Goal: Transaction & Acquisition: Purchase product/service

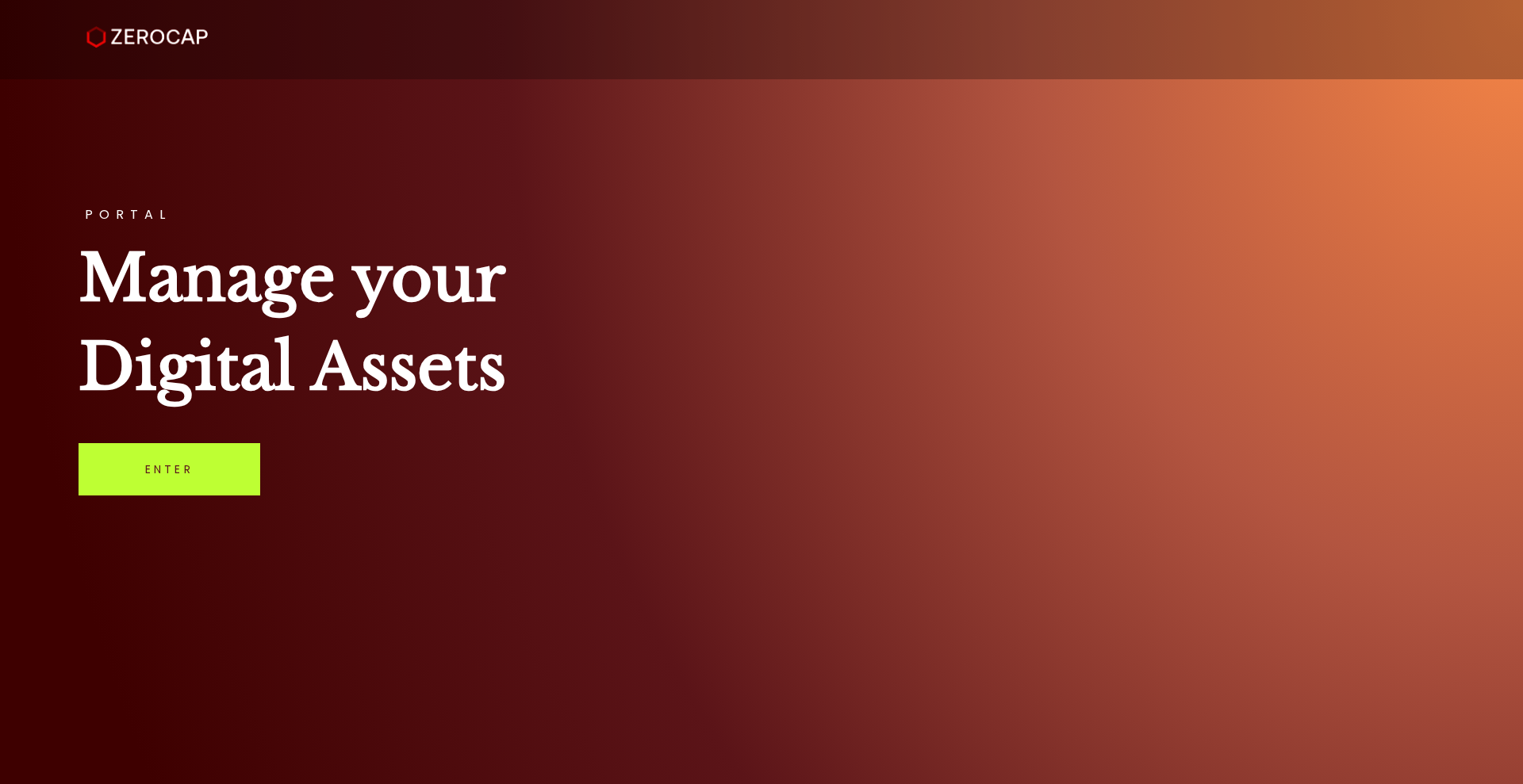
click at [171, 477] on link "Enter" at bounding box center [169, 469] width 181 height 53
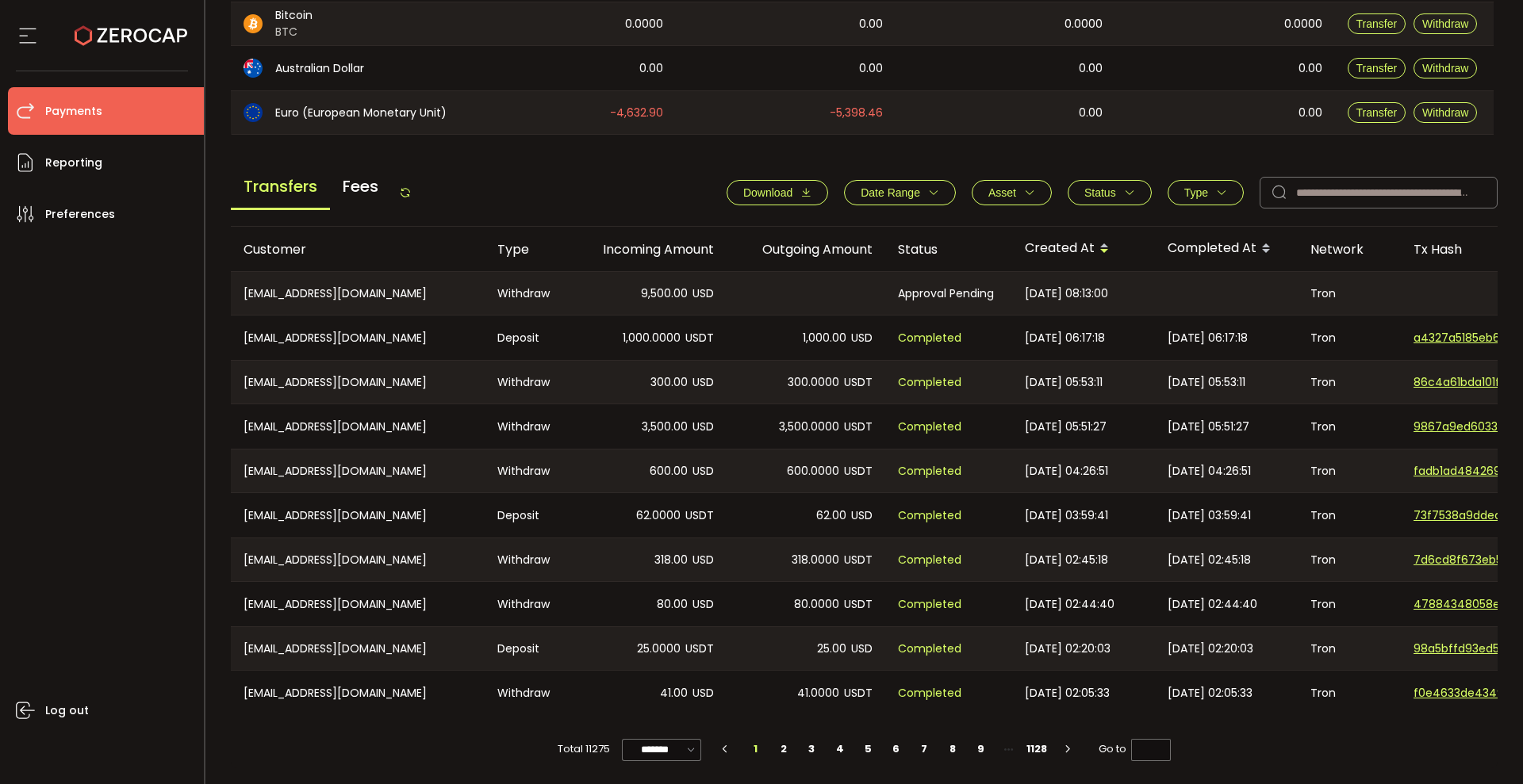
scroll to position [501, 0]
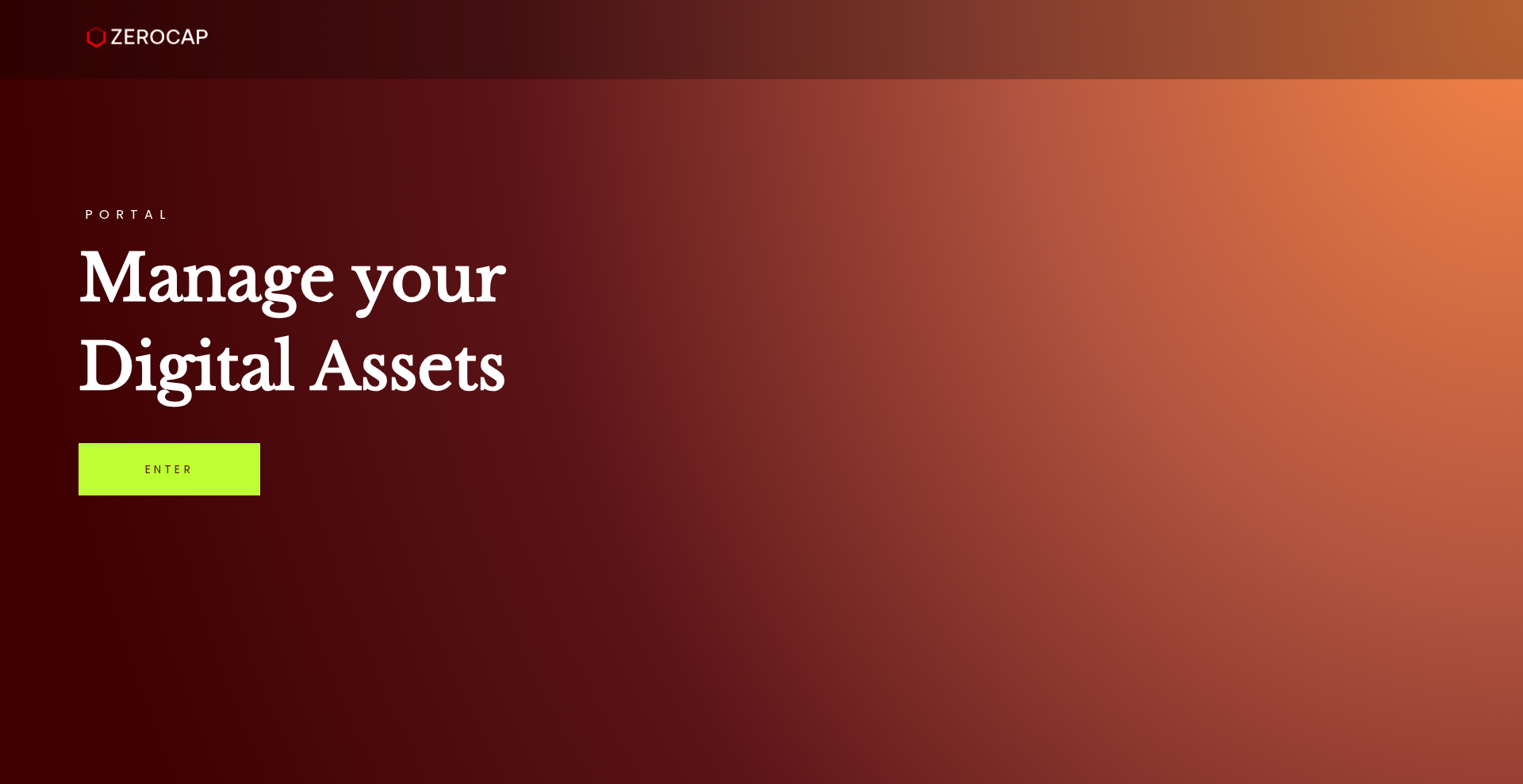
click at [176, 468] on link "Enter" at bounding box center [169, 469] width 181 height 53
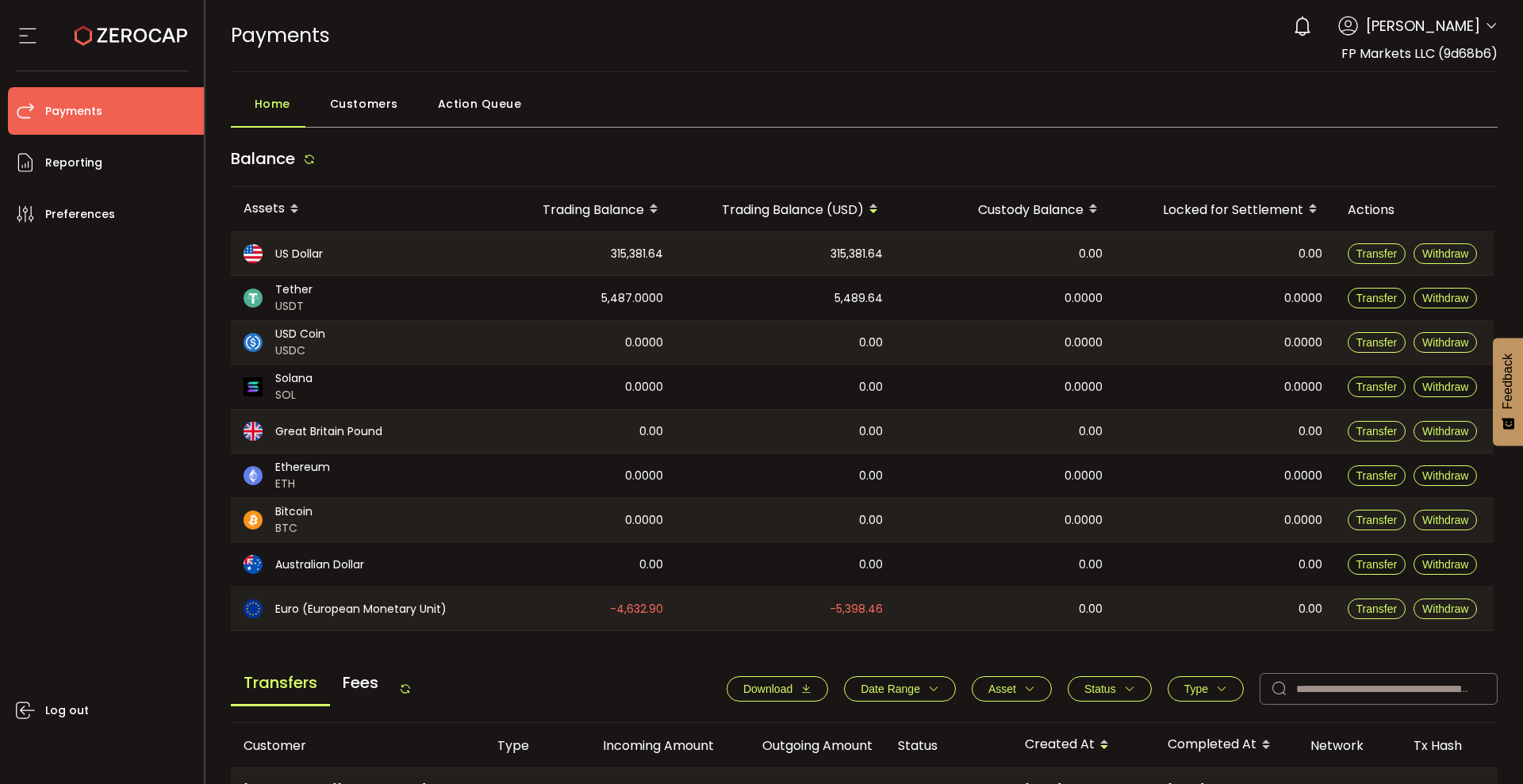
scroll to position [501, 0]
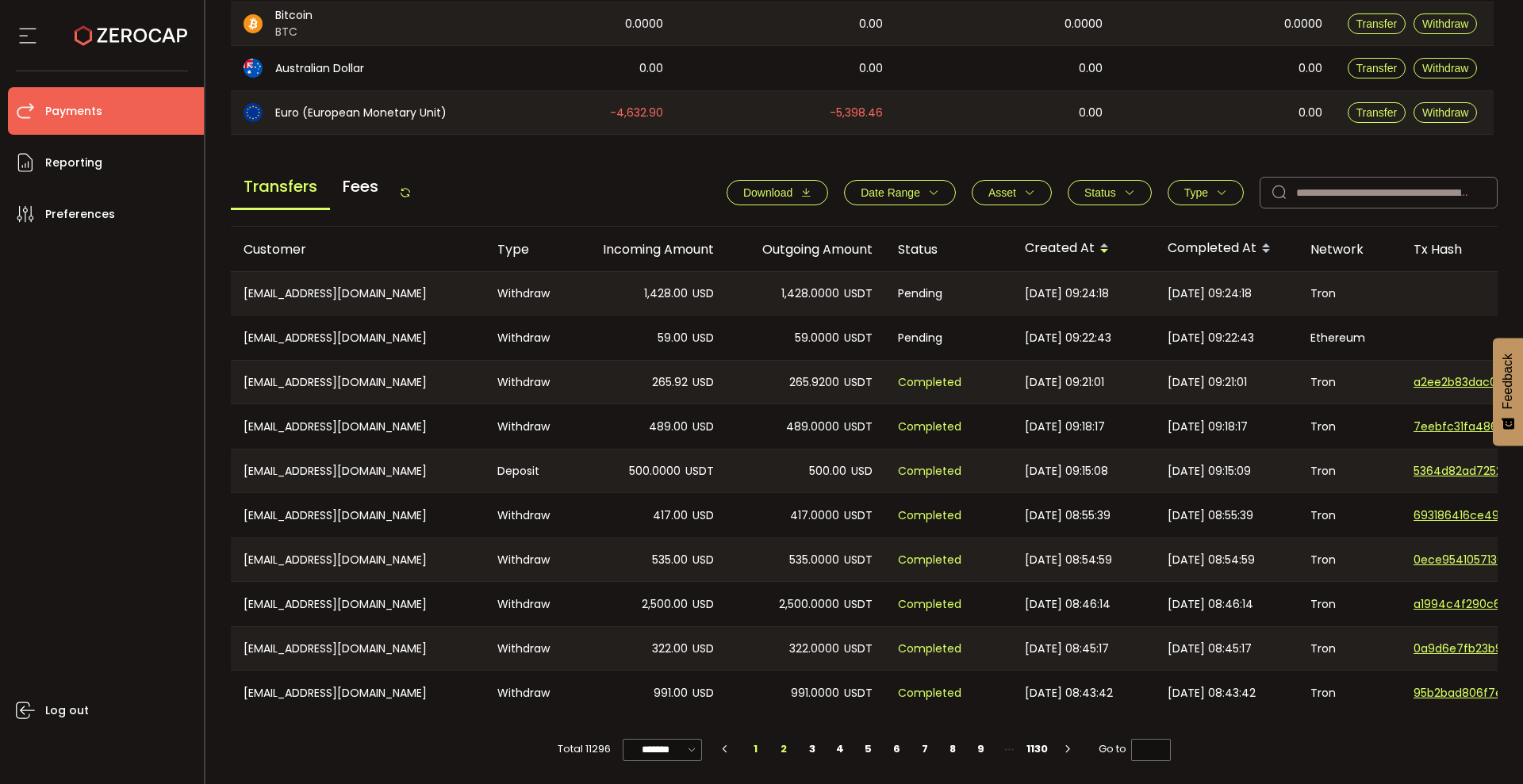
click at [785, 745] on li "2" at bounding box center [784, 749] width 28 height 23
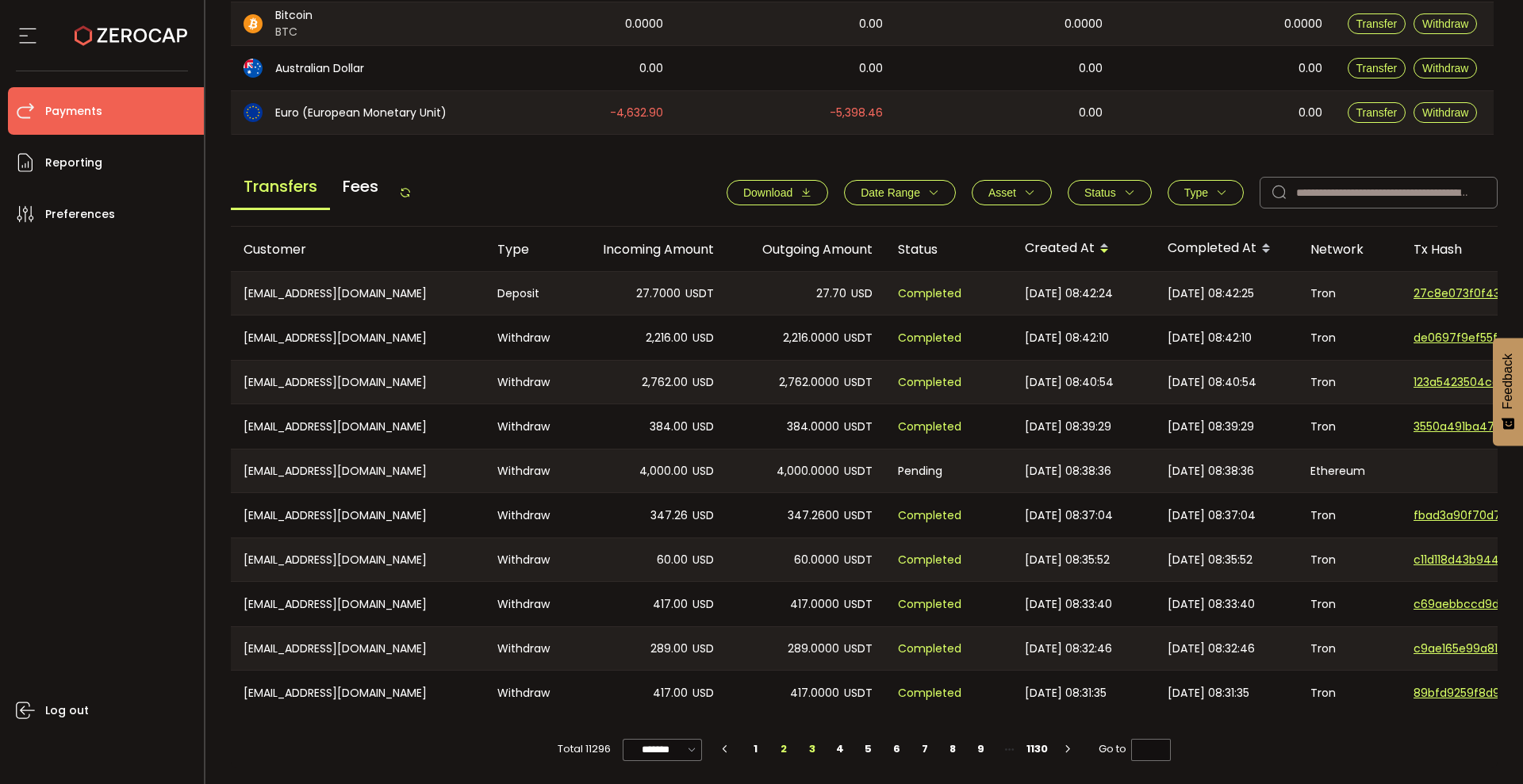
click at [811, 746] on li "3" at bounding box center [812, 749] width 28 height 23
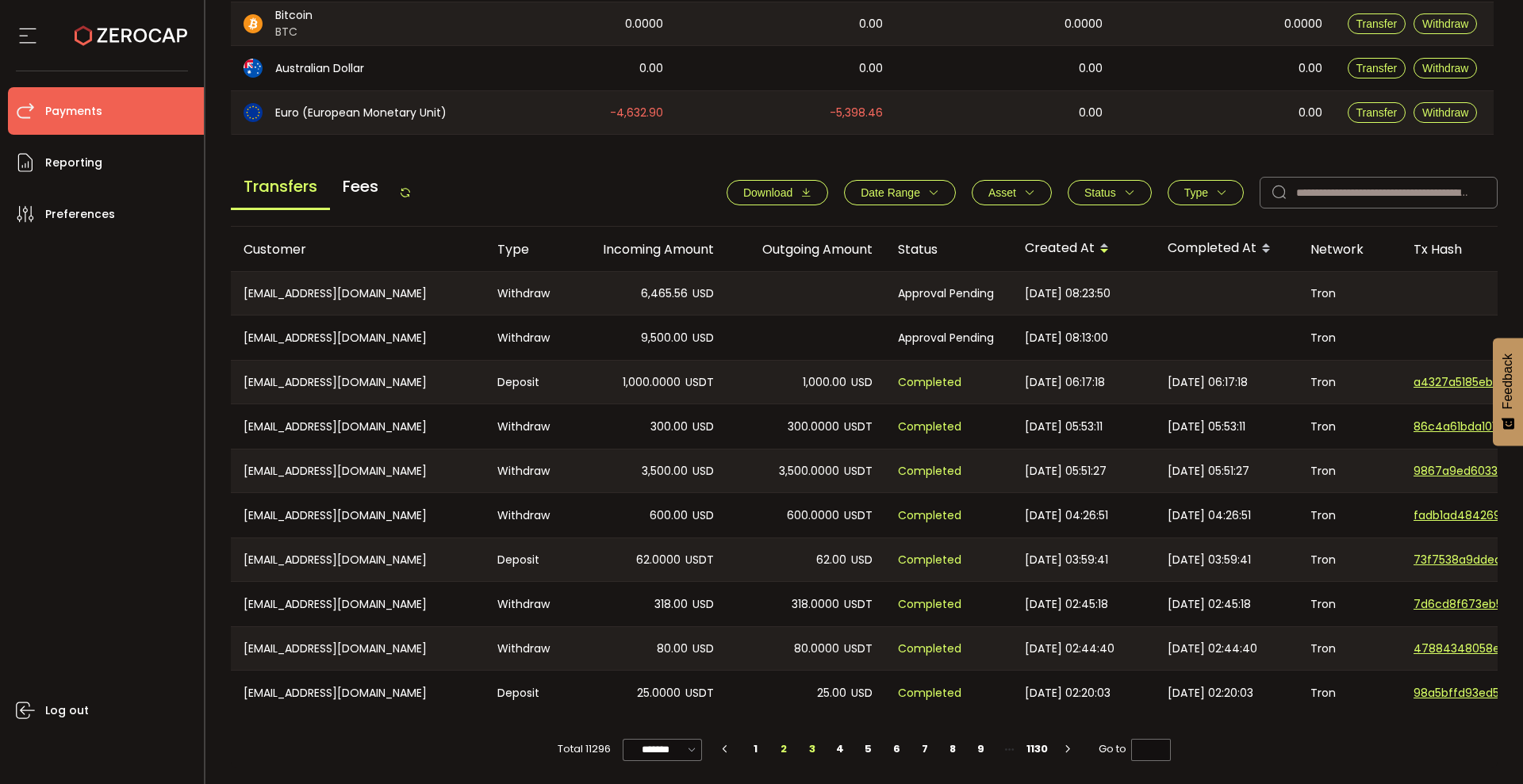
click at [776, 745] on li "2" at bounding box center [784, 749] width 28 height 23
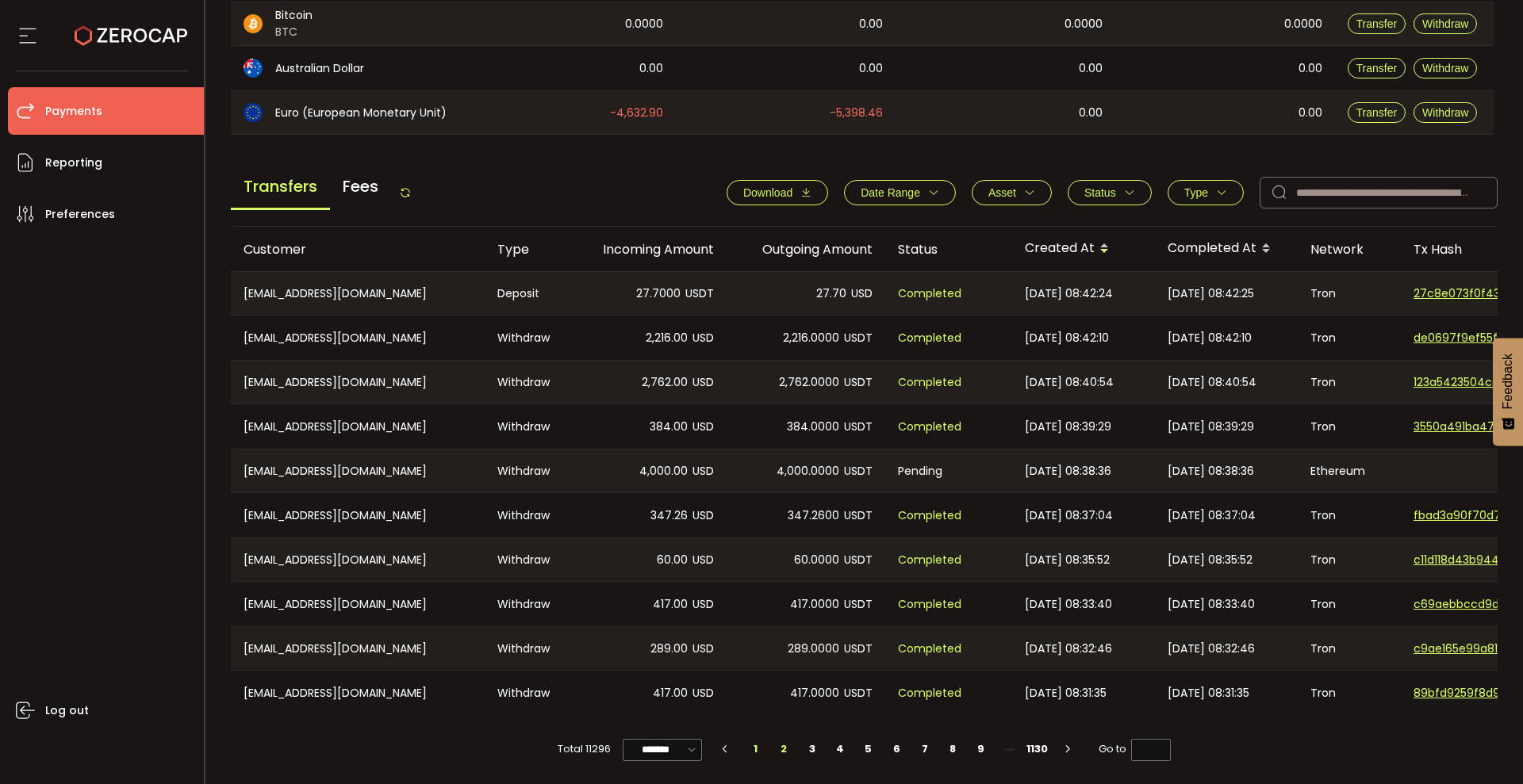
click at [753, 743] on li "1" at bounding box center [756, 749] width 28 height 23
type input "*"
